Goal: Task Accomplishment & Management: Manage account settings

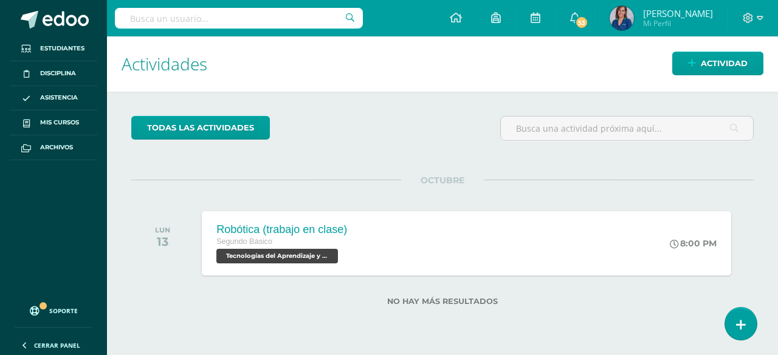
click at [464, 75] on h1 "Actividades" at bounding box center [442, 63] width 642 height 55
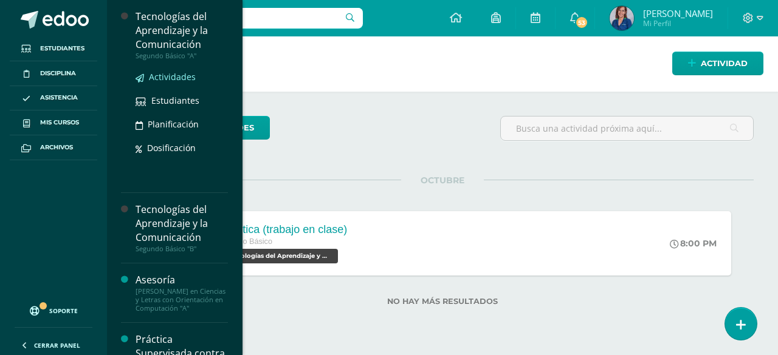
click at [166, 76] on span "Actividades" at bounding box center [172, 77] width 47 height 12
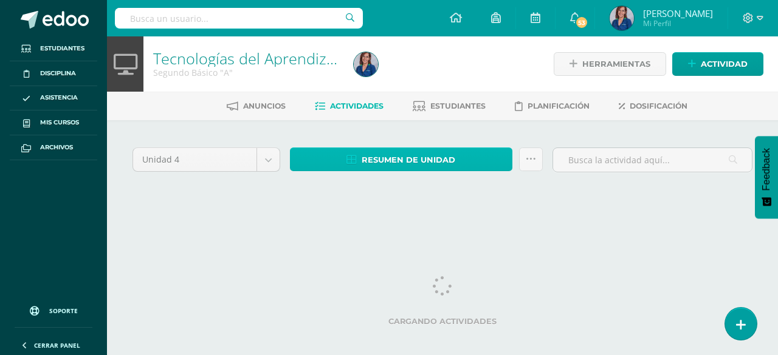
click at [413, 157] on span "Resumen de unidad" at bounding box center [408, 160] width 94 height 22
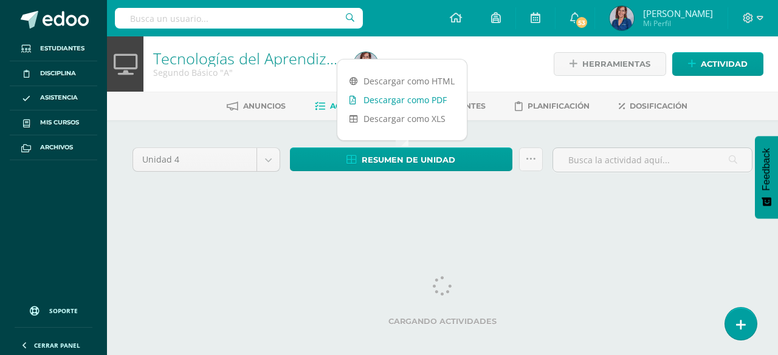
click at [394, 98] on link "Descargar como PDF" at bounding box center [401, 100] width 129 height 19
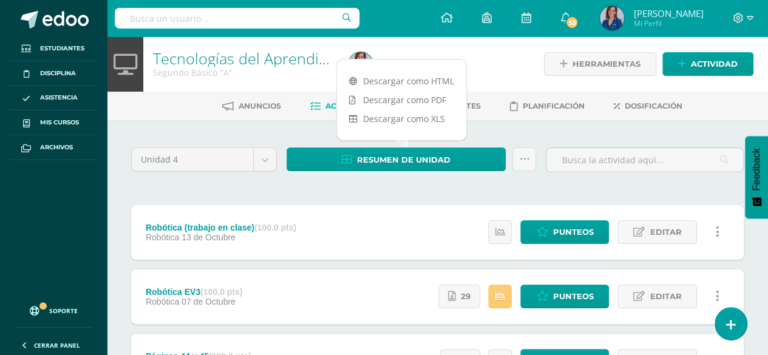
scroll to position [171, 0]
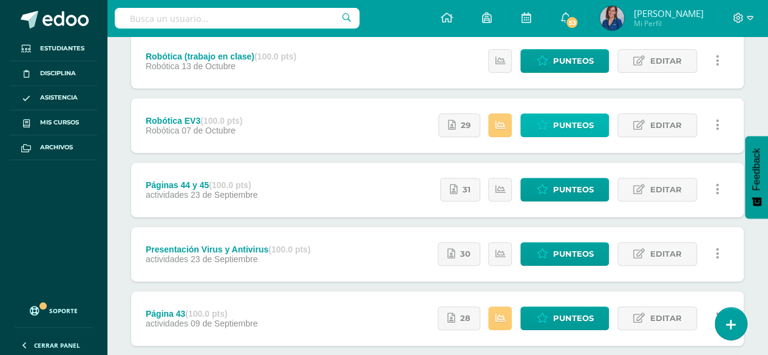
click at [553, 129] on link "Punteos" at bounding box center [565, 126] width 89 height 24
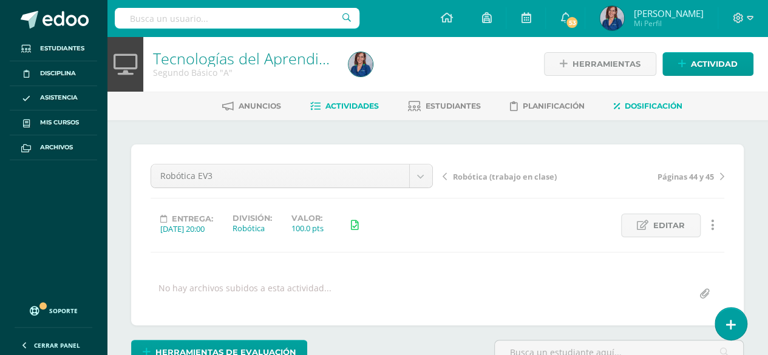
click at [650, 115] on link "Dosificación" at bounding box center [648, 106] width 69 height 19
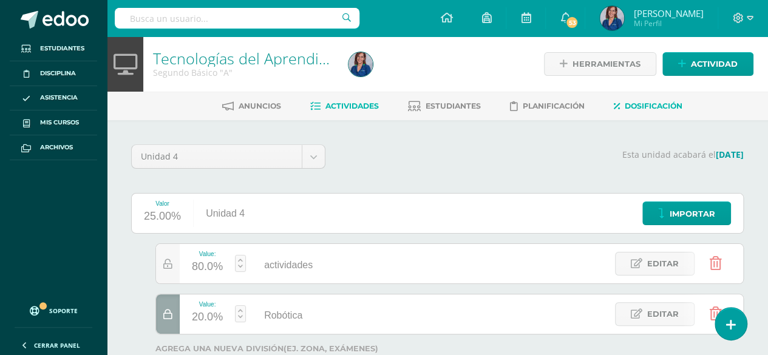
click at [343, 98] on link "Actividades" at bounding box center [344, 106] width 69 height 19
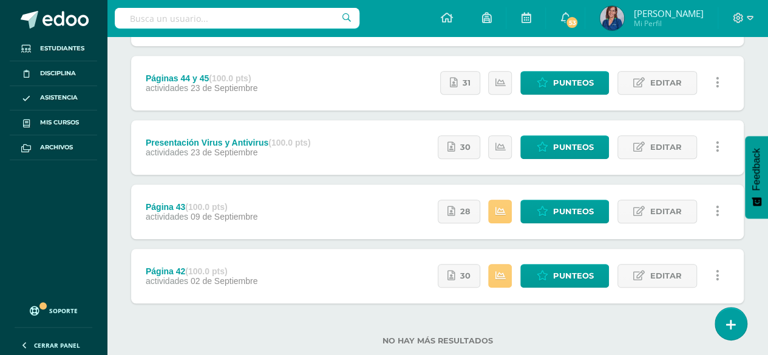
scroll to position [306, 0]
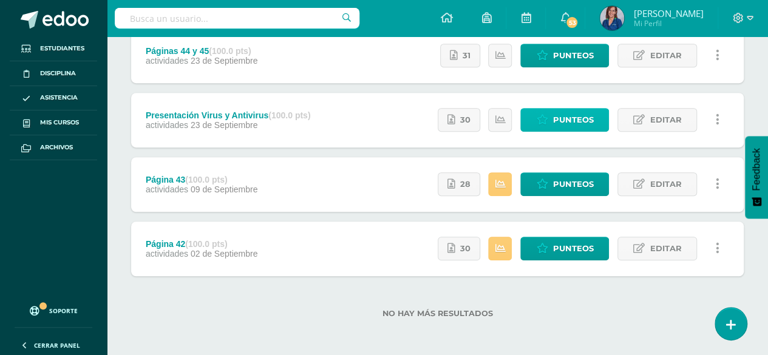
click at [570, 117] on span "Punteos" at bounding box center [573, 120] width 41 height 22
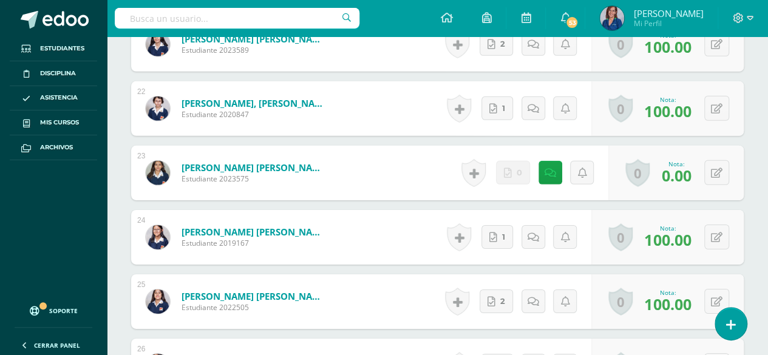
scroll to position [1820, 0]
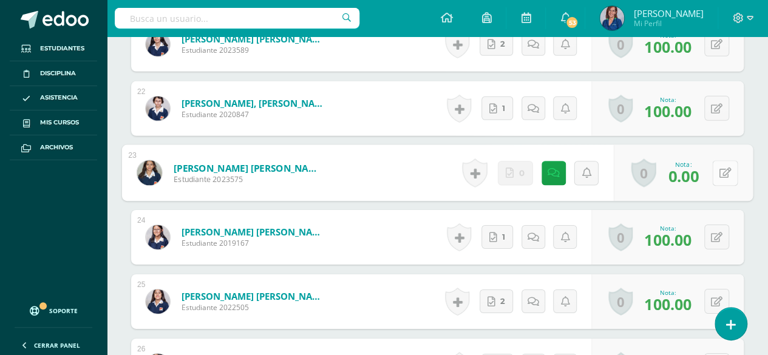
click at [717, 160] on button at bounding box center [726, 173] width 26 height 26
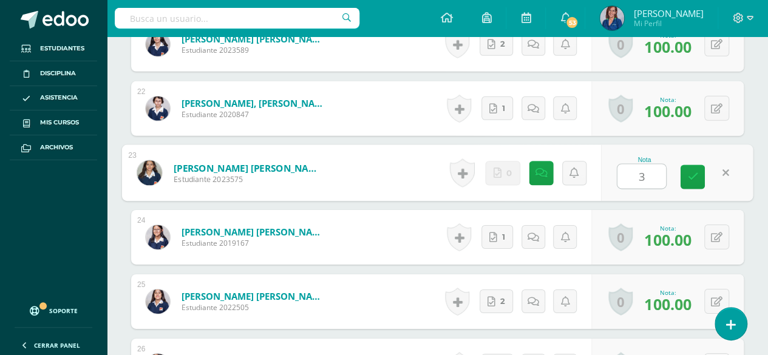
type input "30"
click at [688, 172] on icon at bounding box center [693, 177] width 11 height 10
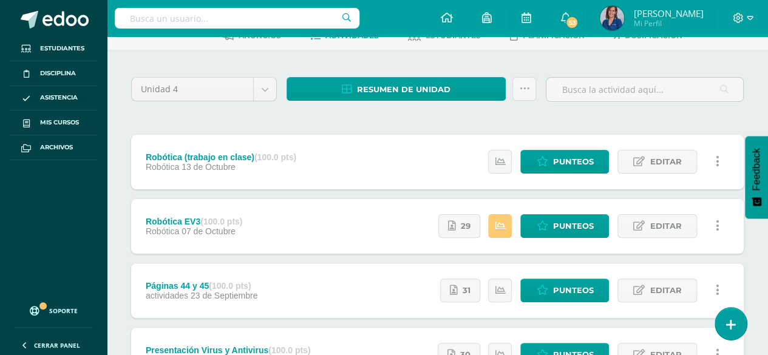
scroll to position [87, 0]
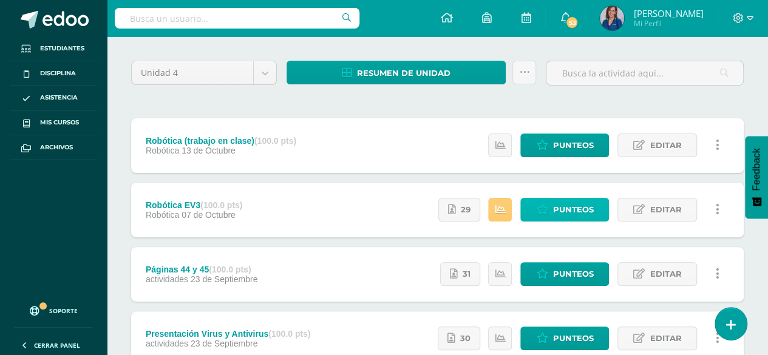
click at [547, 211] on icon at bounding box center [542, 210] width 12 height 10
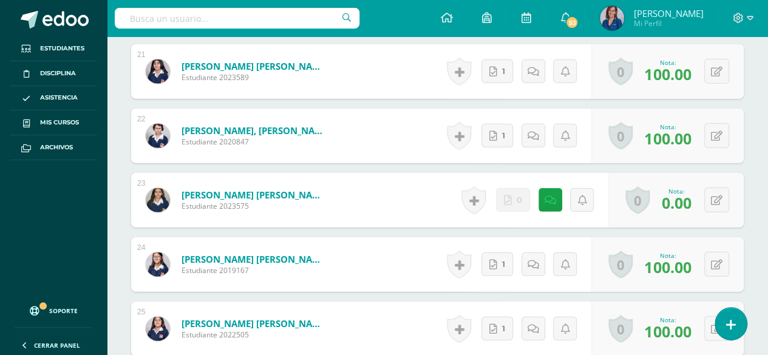
scroll to position [1666, 0]
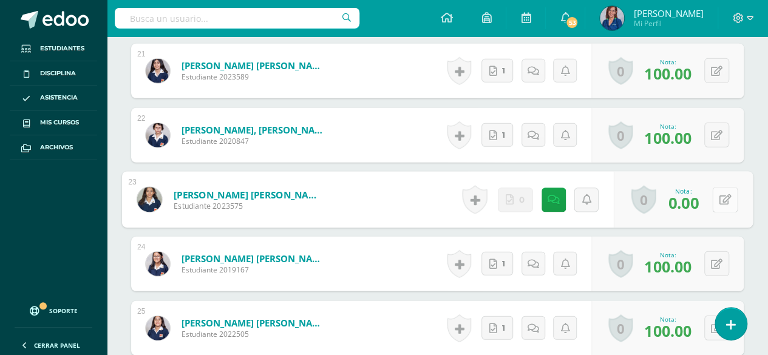
click at [713, 199] on button at bounding box center [726, 200] width 26 height 26
click at [693, 199] on icon at bounding box center [693, 204] width 11 height 10
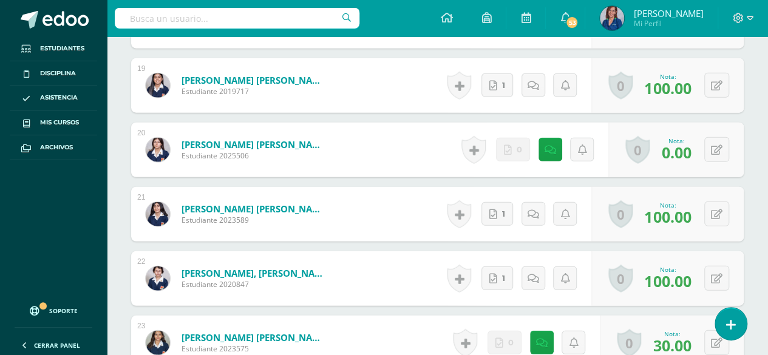
scroll to position [1623, 0]
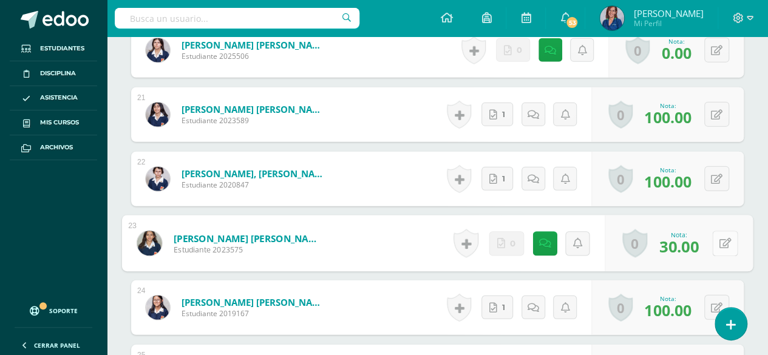
click at [717, 239] on button at bounding box center [726, 244] width 26 height 26
type input "0"
click at [696, 243] on icon at bounding box center [693, 247] width 11 height 10
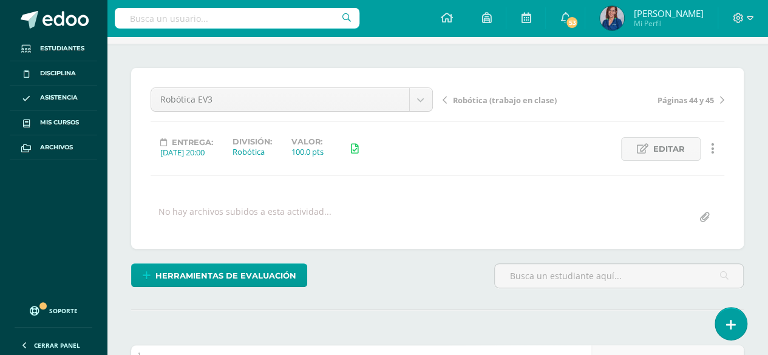
scroll to position [77, 0]
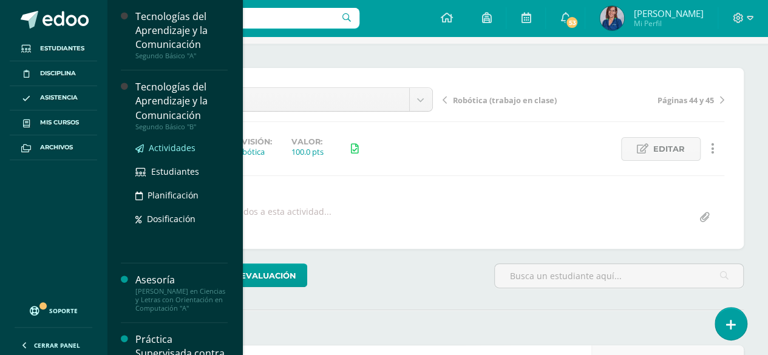
click at [166, 149] on span "Actividades" at bounding box center [172, 148] width 47 height 12
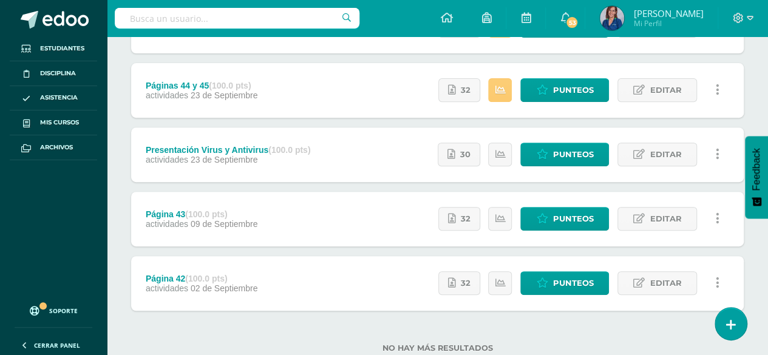
scroll to position [207, 0]
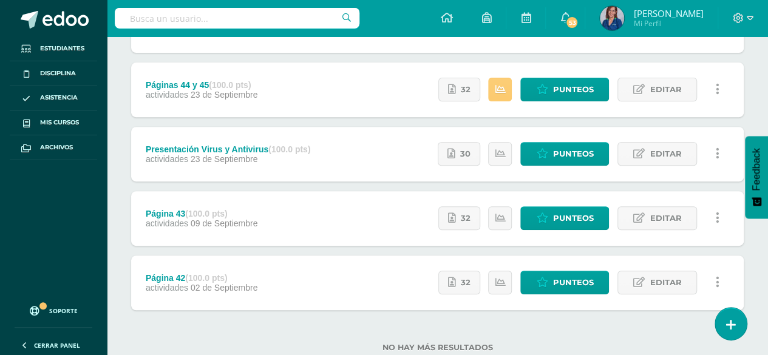
click at [435, 234] on div "Estatus de Actividad: 0 Estudiantes sin calificar 0 Estudiantes con cero Media …" at bounding box center [582, 218] width 324 height 55
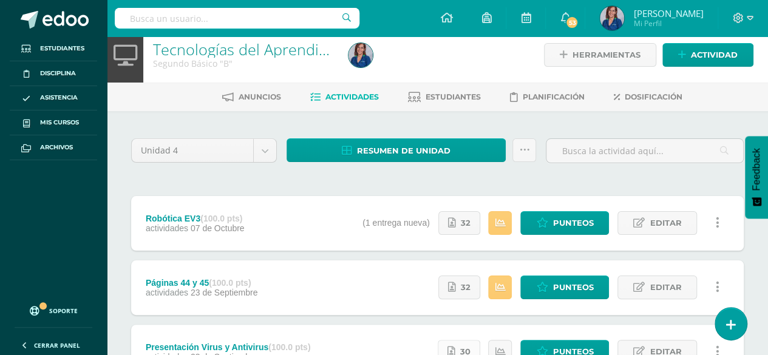
scroll to position [9, 0]
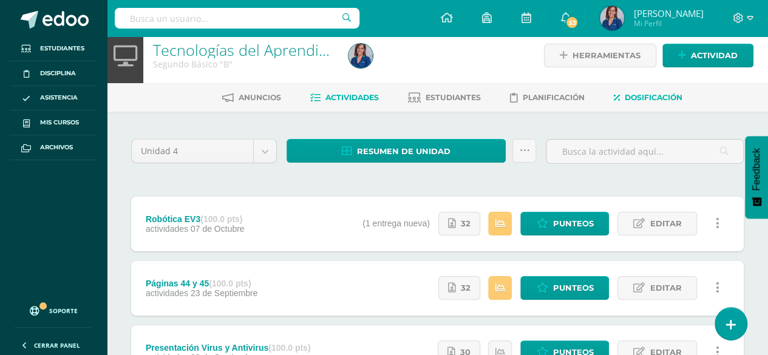
click at [663, 98] on span "Dosificación" at bounding box center [654, 97] width 58 height 9
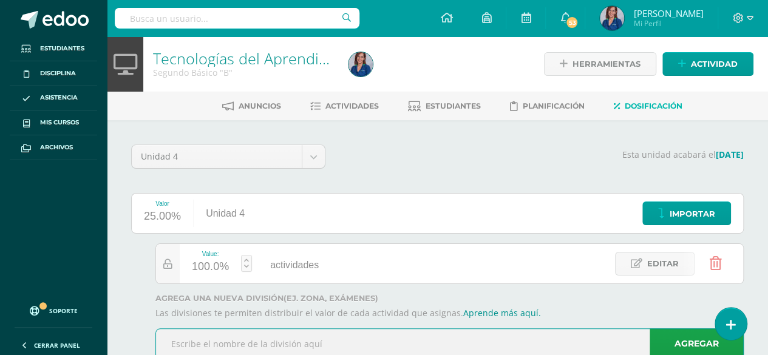
click at [460, 341] on input "text" at bounding box center [449, 344] width 587 height 30
type input "Robótica"
click at [665, 335] on link "Agregar" at bounding box center [697, 344] width 94 height 31
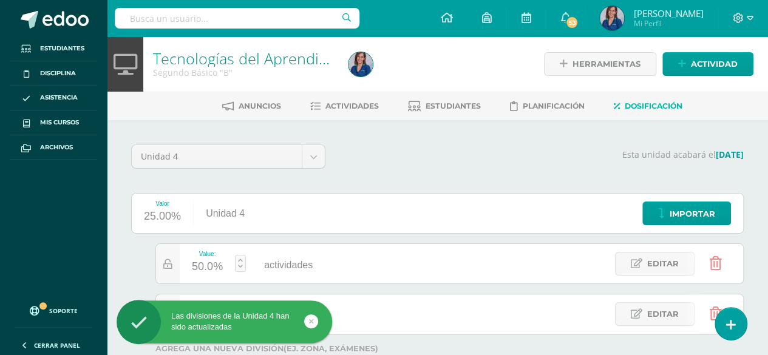
scroll to position [86, 0]
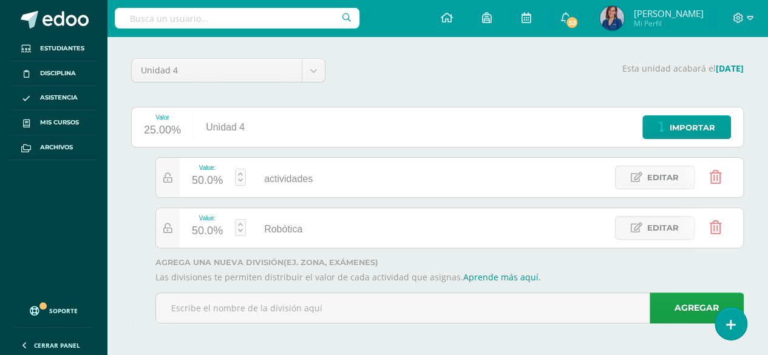
click at [241, 230] on link at bounding box center [240, 227] width 11 height 17
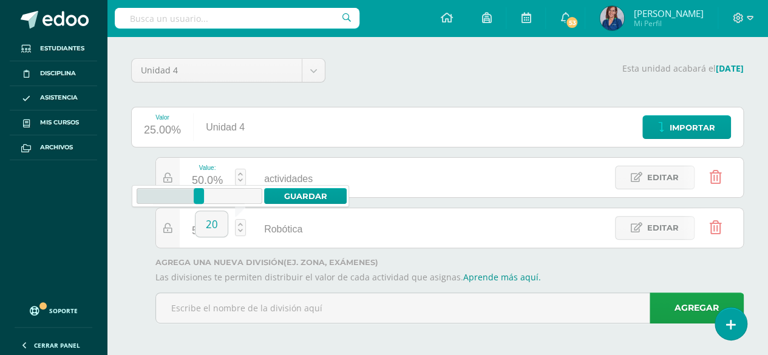
type input "20"
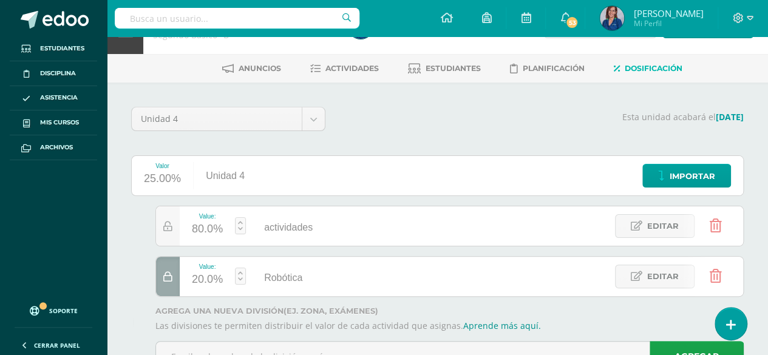
scroll to position [35, 0]
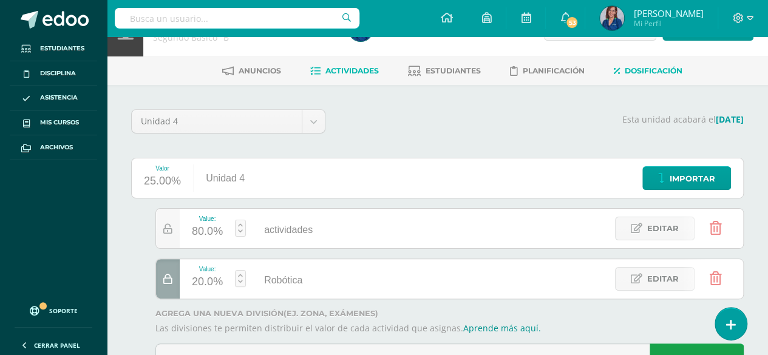
click at [334, 72] on span "Actividades" at bounding box center [352, 70] width 53 height 9
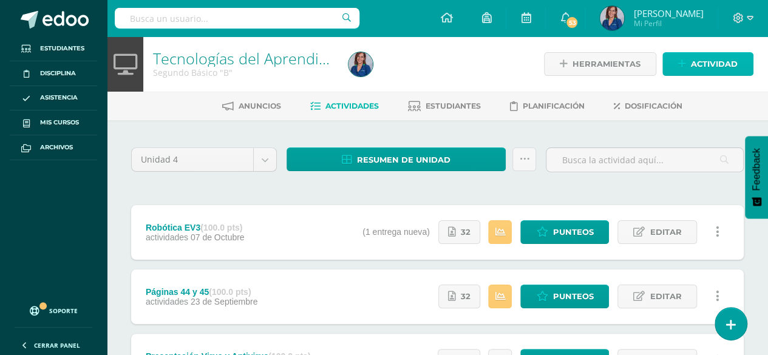
click at [703, 67] on span "Actividad" at bounding box center [714, 64] width 47 height 22
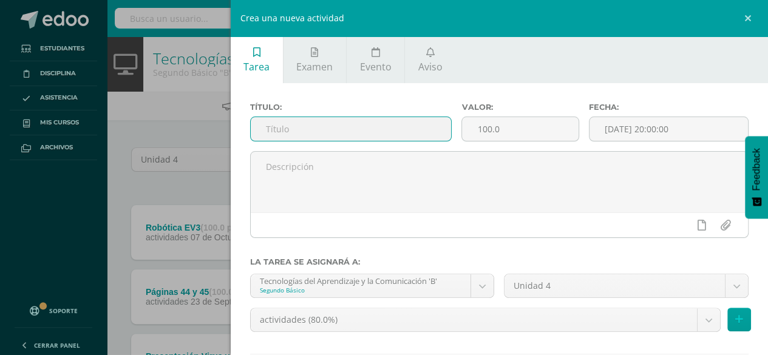
click at [374, 131] on input "text" at bounding box center [351, 129] width 201 height 24
type input "Robótica (trabajo en clase)"
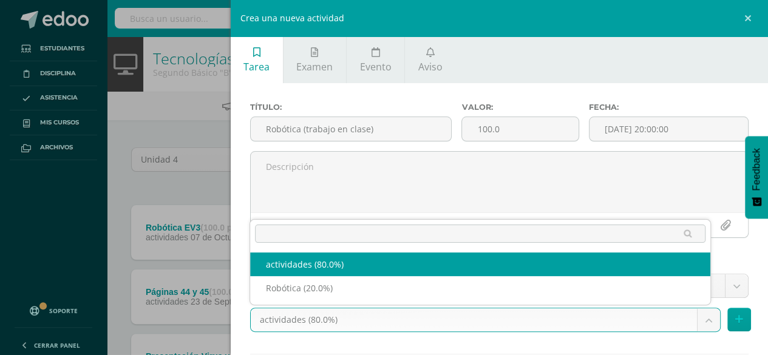
click at [511, 324] on body "Estudiantes Disciplina Asistencia Mis cursos Archivos Soporte Ayuda Reportar un…" at bounding box center [384, 299] width 768 height 598
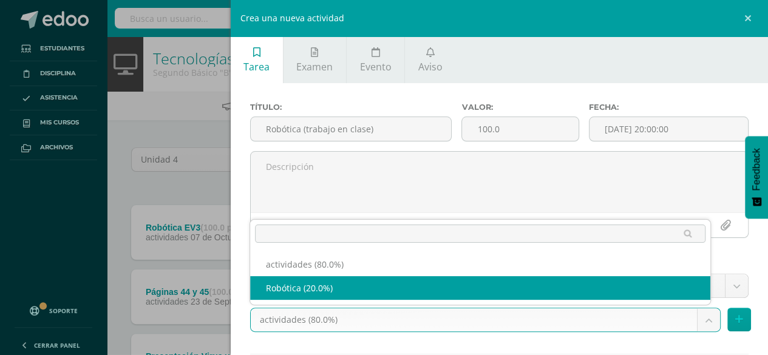
select select "130745"
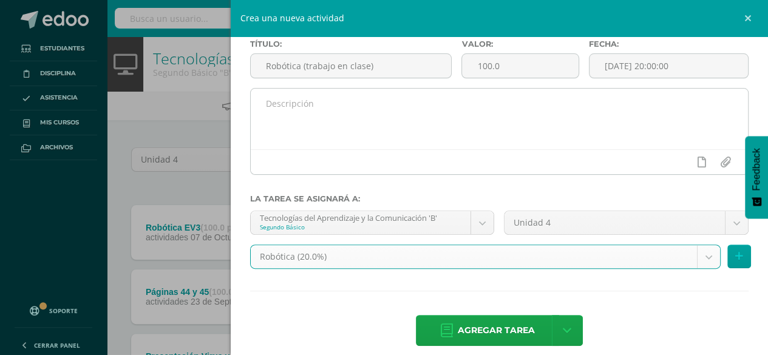
scroll to position [75, 0]
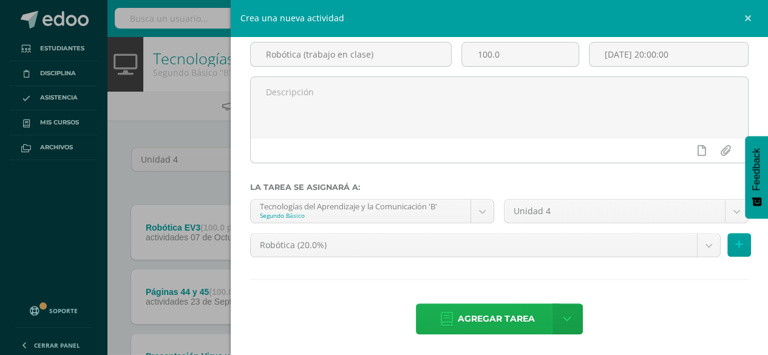
click at [466, 323] on span "Agregar tarea" at bounding box center [496, 319] width 77 height 30
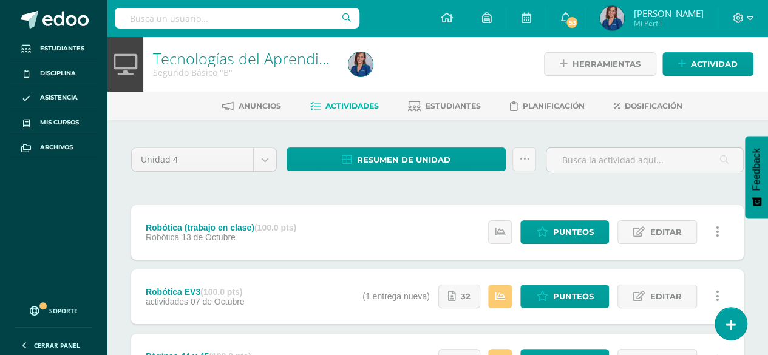
click at [397, 55] on div at bounding box center [444, 63] width 200 height 55
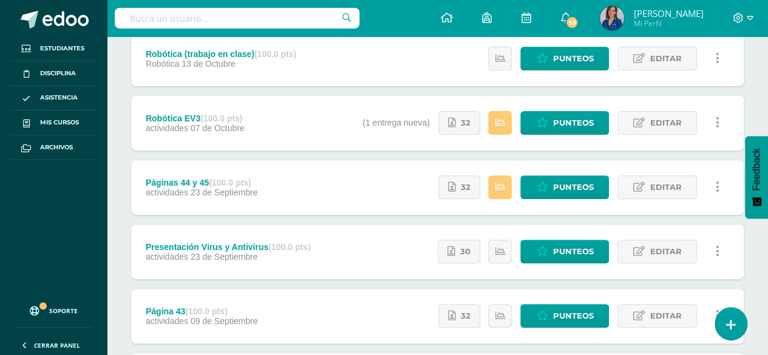
scroll to position [176, 0]
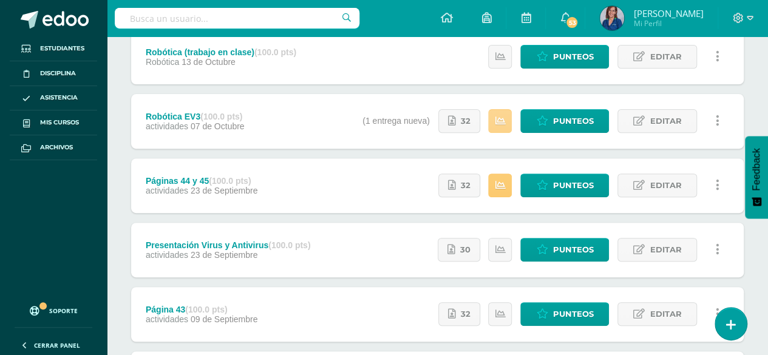
click at [508, 121] on link at bounding box center [500, 121] width 24 height 24
click at [537, 122] on link "Punteos" at bounding box center [565, 121] width 89 height 24
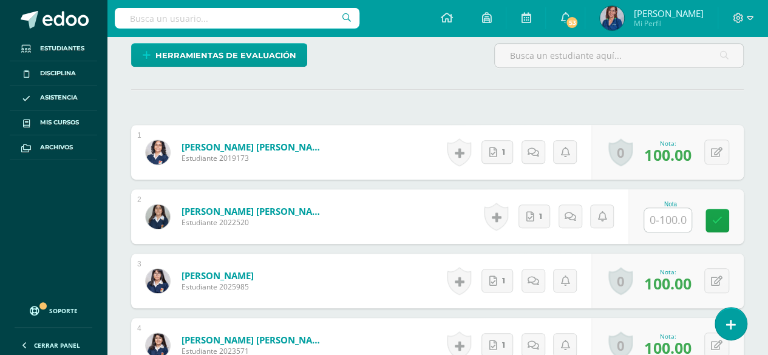
scroll to position [298, 0]
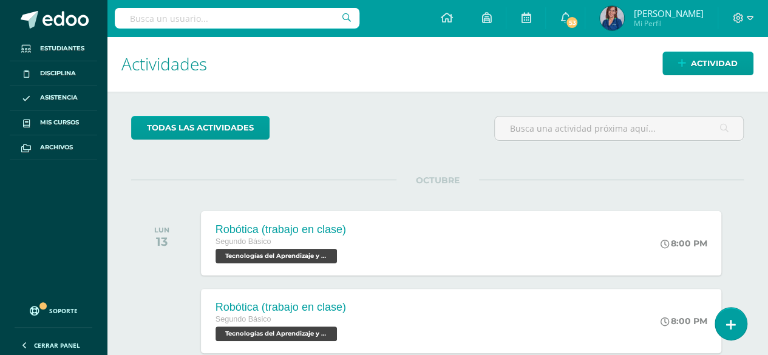
scroll to position [67, 0]
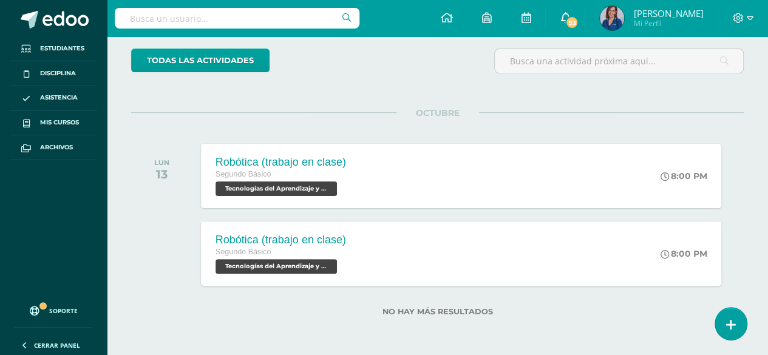
click at [579, 17] on span "53" at bounding box center [572, 22] width 13 height 13
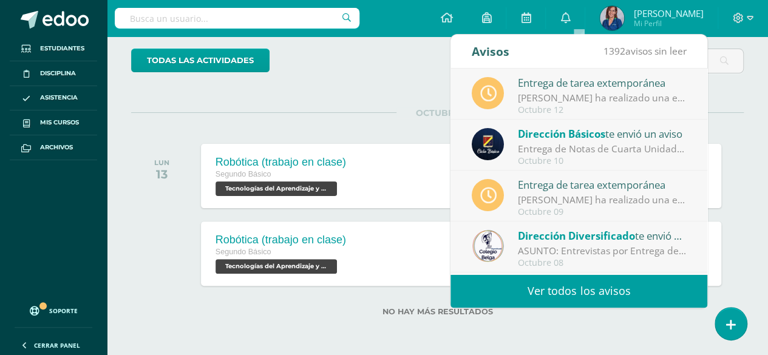
click at [551, 86] on div "Entrega de tarea extemporánea" at bounding box center [602, 83] width 169 height 16
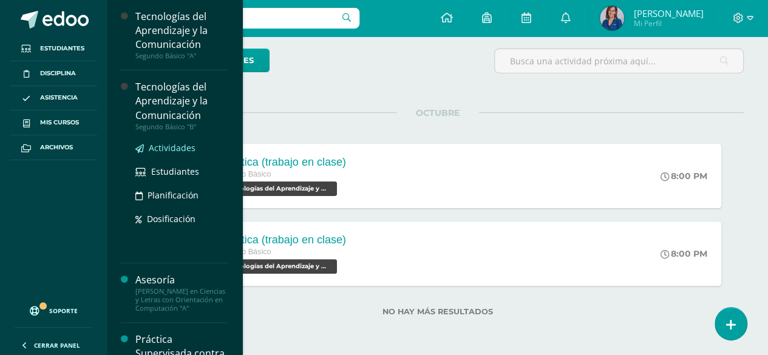
click at [163, 148] on span "Actividades" at bounding box center [172, 148] width 47 height 12
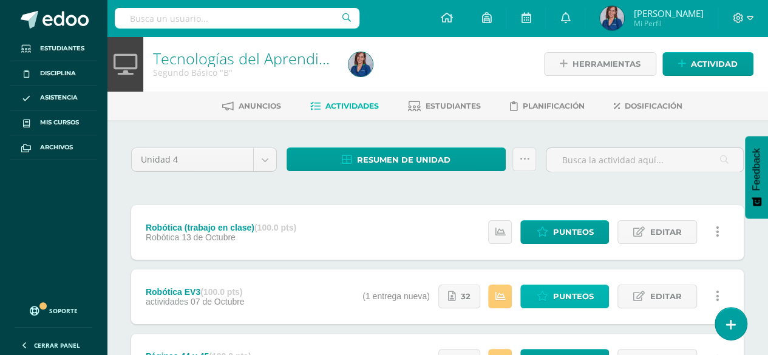
click at [540, 299] on icon at bounding box center [542, 297] width 12 height 10
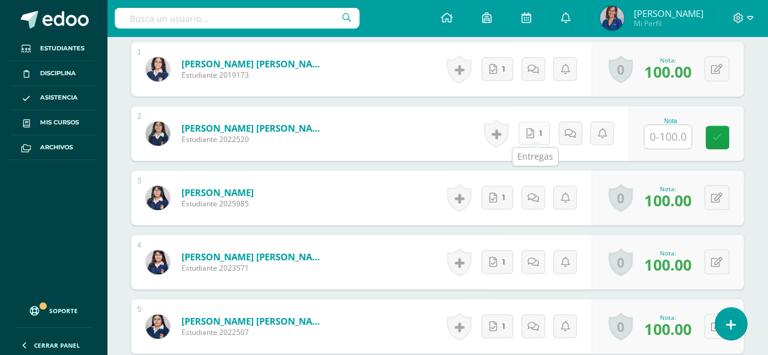
scroll to position [382, 0]
